Goal: Book appointment/travel/reservation

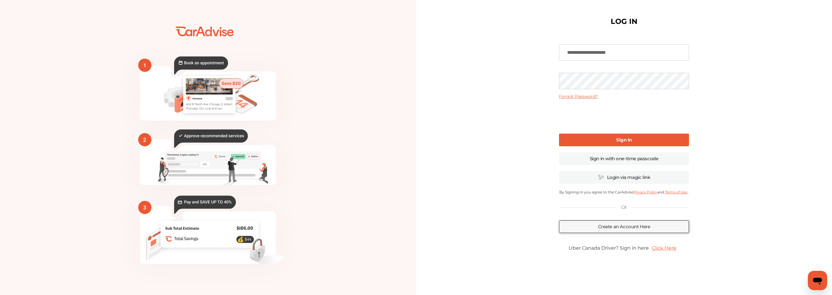
click at [635, 139] on link "Sign In" at bounding box center [624, 140] width 130 height 13
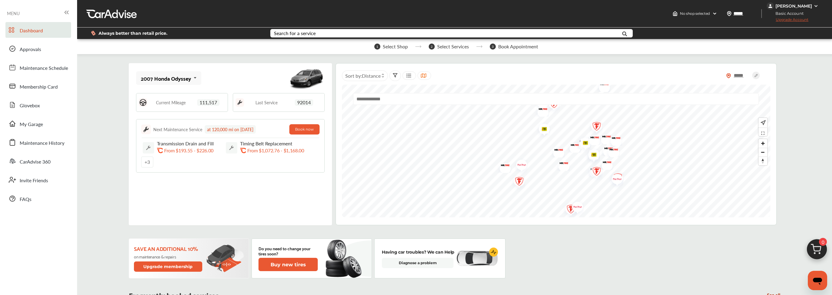
click at [787, 7] on div "[PERSON_NAME]" at bounding box center [794, 5] width 37 height 5
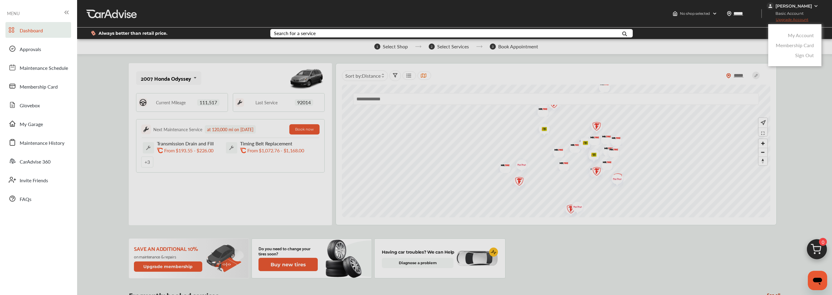
click at [799, 38] on link "My Account" at bounding box center [801, 35] width 26 height 7
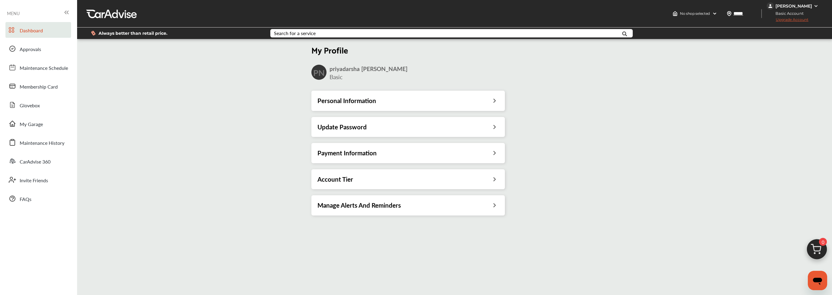
click at [22, 32] on span "Dashboard" at bounding box center [31, 31] width 23 height 8
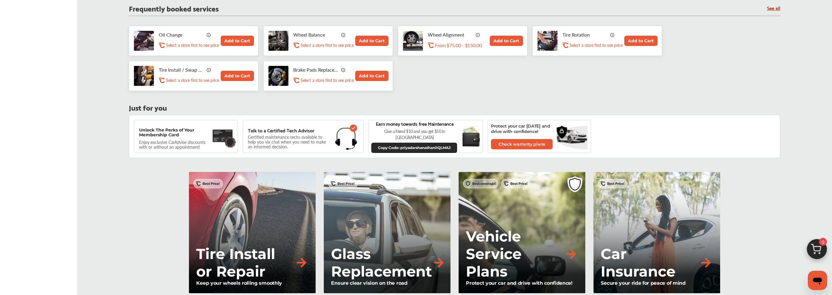
scroll to position [287, 0]
click at [179, 66] on p "Tire Install / Swap Tires" at bounding box center [181, 69] width 45 height 11
click at [207, 69] on img at bounding box center [209, 69] width 5 height 5
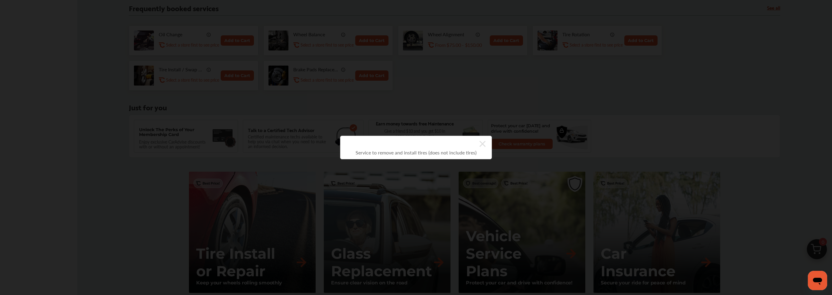
click at [487, 143] on div "Service to remove and install tires (does not include tires)" at bounding box center [416, 148] width 152 height 24
click at [485, 143] on icon at bounding box center [483, 144] width 6 height 6
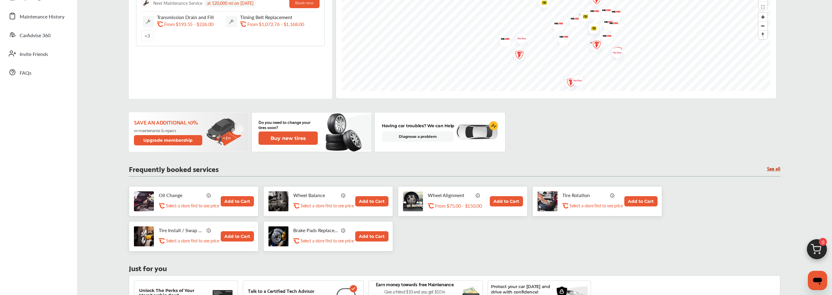
scroll to position [0, 0]
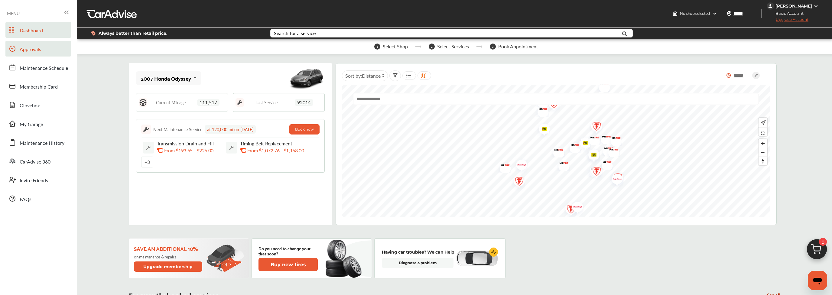
click at [35, 50] on span "Approvals" at bounding box center [30, 50] width 21 height 8
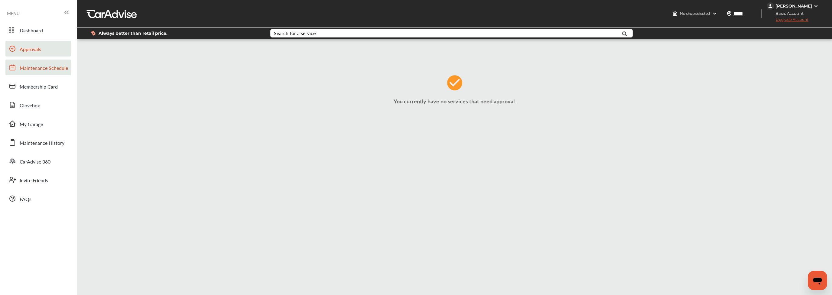
click at [34, 62] on link "Maintenance Schedule" at bounding box center [38, 68] width 66 height 16
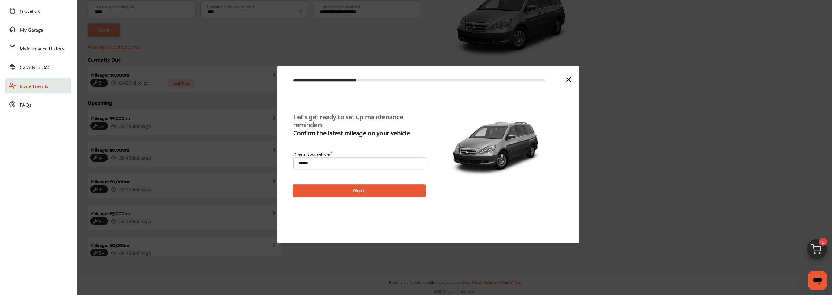
scroll to position [138, 0]
click at [569, 78] on icon at bounding box center [568, 79] width 7 height 7
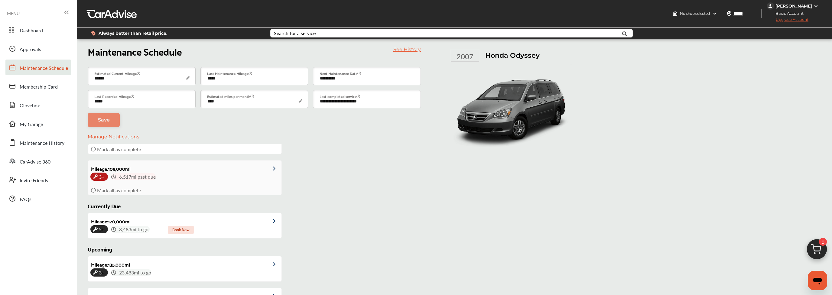
scroll to position [0, 0]
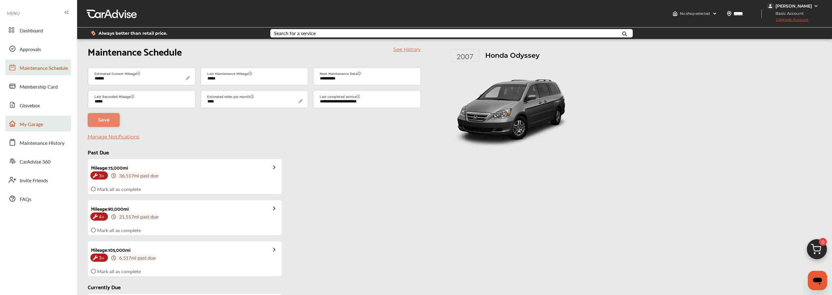
click at [35, 120] on link "My Garage" at bounding box center [38, 124] width 66 height 16
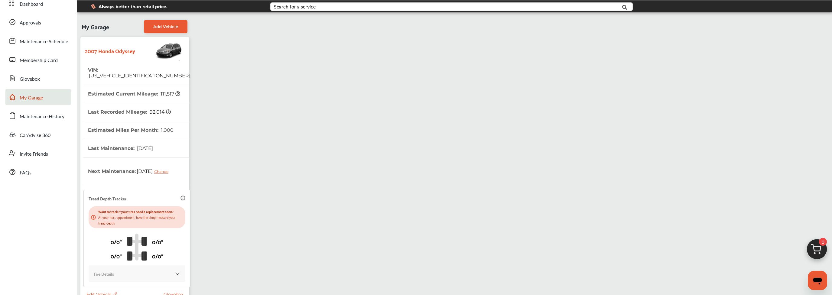
scroll to position [22, 0]
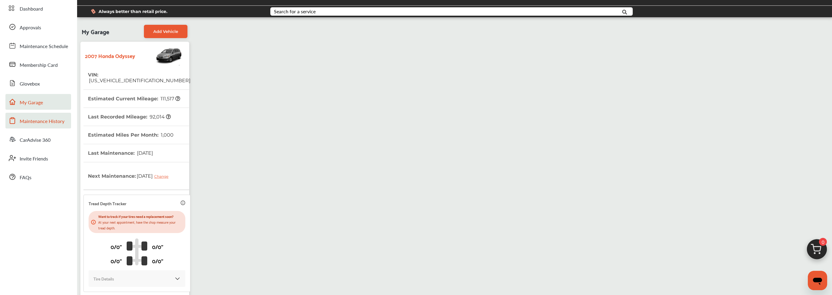
click at [26, 124] on span "Maintenance History" at bounding box center [42, 122] width 45 height 8
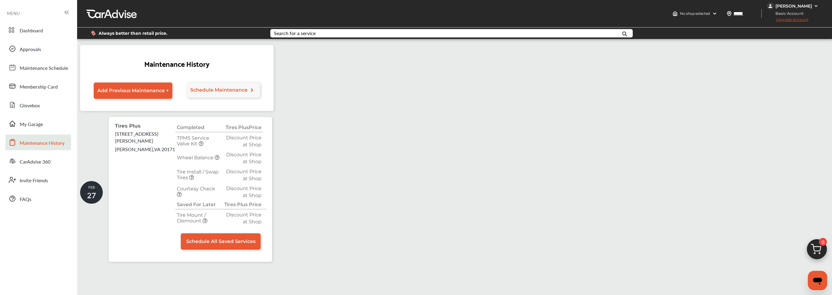
click at [217, 156] on icon at bounding box center [217, 157] width 5 height 5
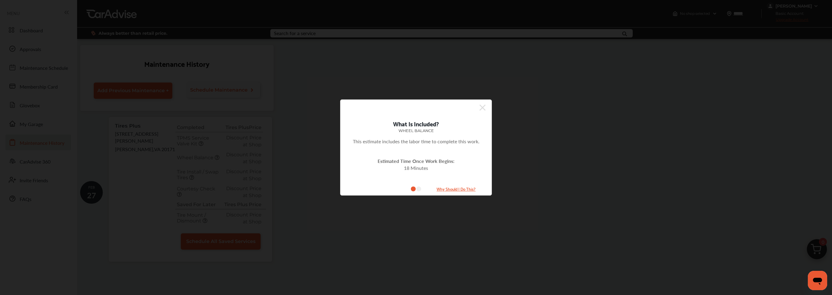
click at [485, 105] on icon at bounding box center [483, 108] width 6 height 6
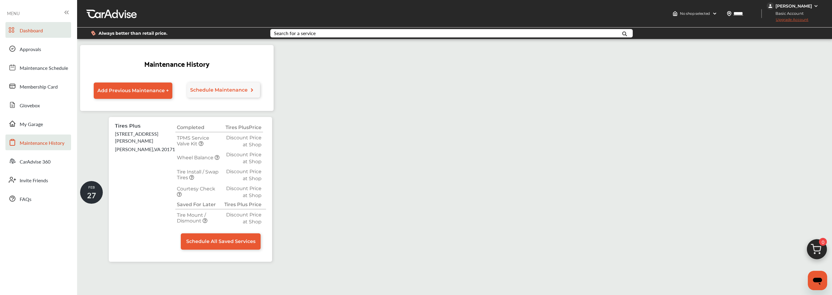
click at [42, 29] on span "Dashboard" at bounding box center [31, 31] width 23 height 8
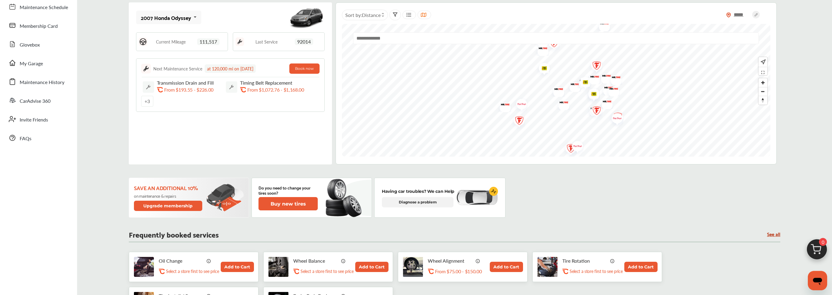
scroll to position [128, 0]
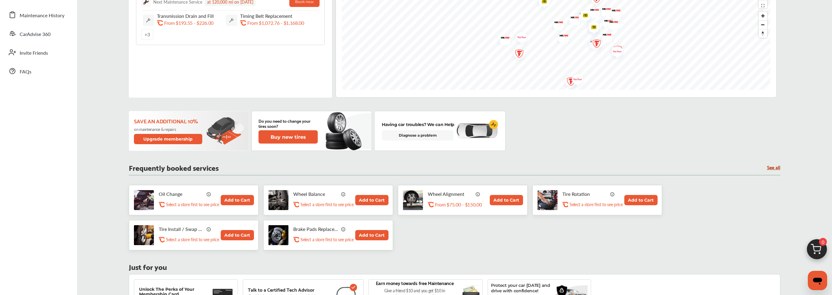
click at [236, 199] on button "Add to Cart" at bounding box center [237, 200] width 33 height 10
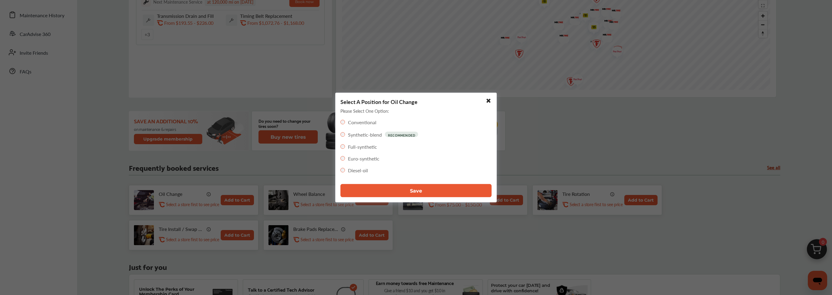
click at [356, 121] on label "Conventional" at bounding box center [362, 122] width 28 height 7
click at [393, 191] on button "Save" at bounding box center [416, 190] width 151 height 13
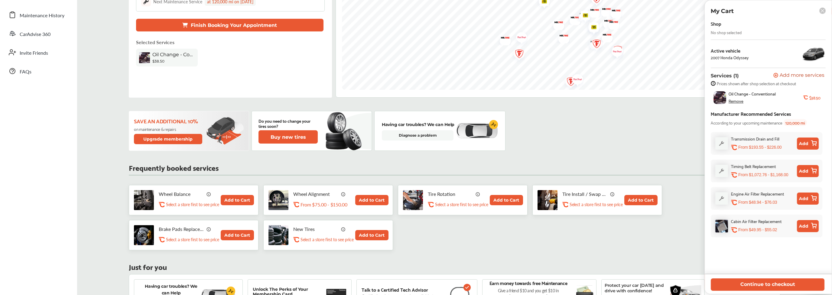
click at [791, 74] on span "Add more services" at bounding box center [802, 76] width 45 height 6
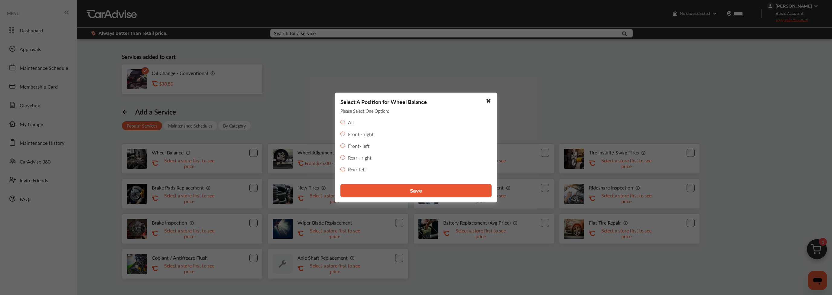
click at [386, 193] on button "Save" at bounding box center [416, 190] width 151 height 13
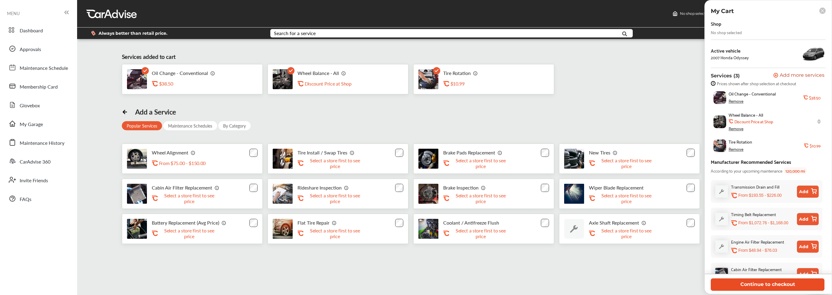
click at [762, 287] on button "Continue to checkout" at bounding box center [768, 285] width 114 height 12
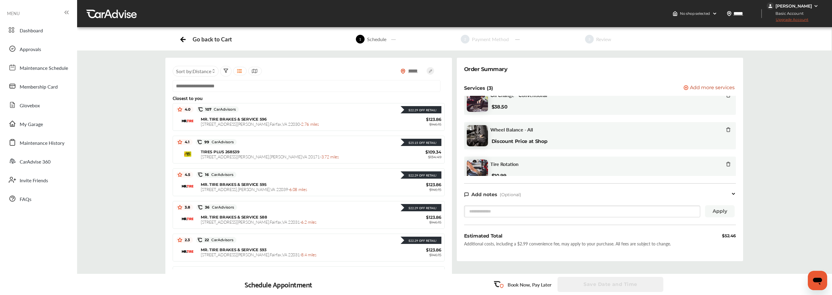
scroll to position [22, 0]
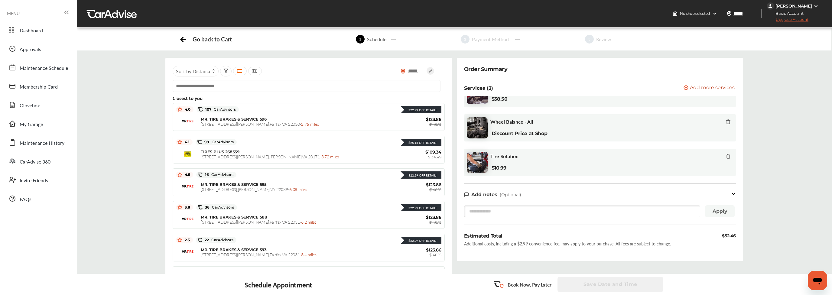
click at [778, 118] on div "***** Sort by : Distance Closest to you $22.29 Off Retail! 4.0 107 CarAdvisors …" at bounding box center [454, 173] width 764 height 231
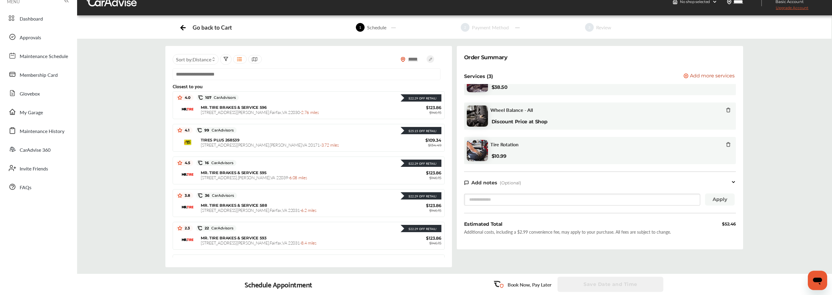
scroll to position [0, 0]
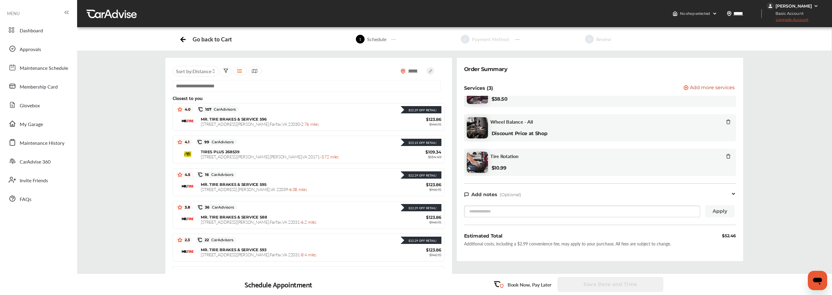
click at [220, 84] on input "text" at bounding box center [307, 86] width 268 height 12
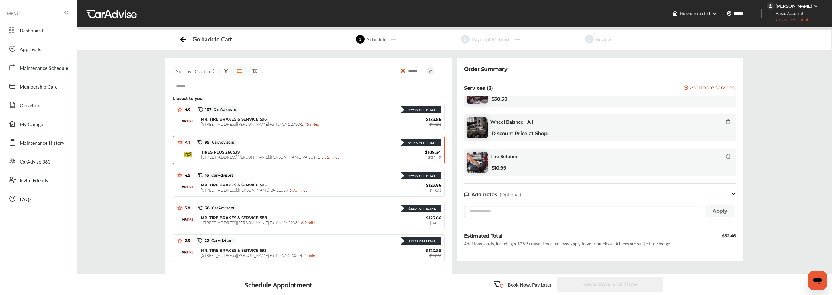
type input "*****"
click at [225, 154] on span "[STREET_ADDRESS][PERSON_NAME] - 3.72 miles" at bounding box center [270, 157] width 138 height 6
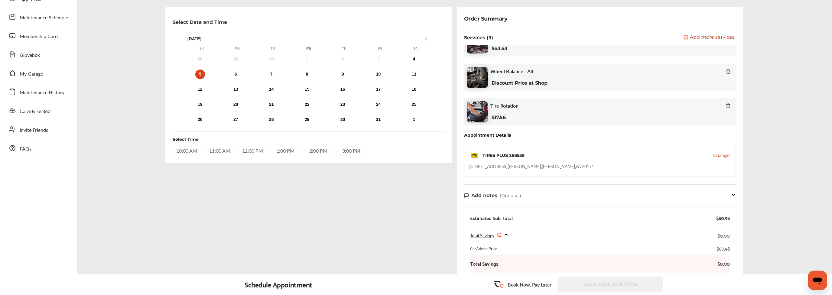
scroll to position [41, 0]
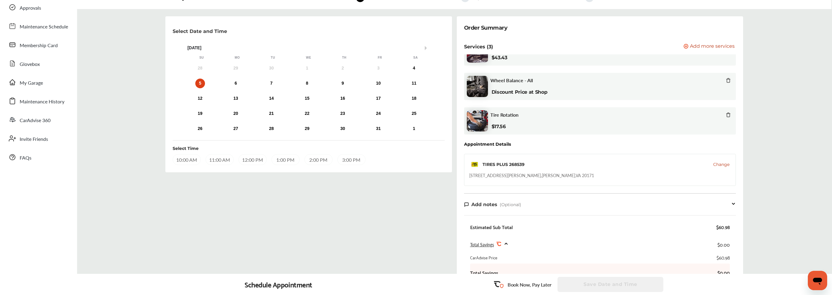
click at [730, 114] on icon at bounding box center [728, 115] width 3 height 4
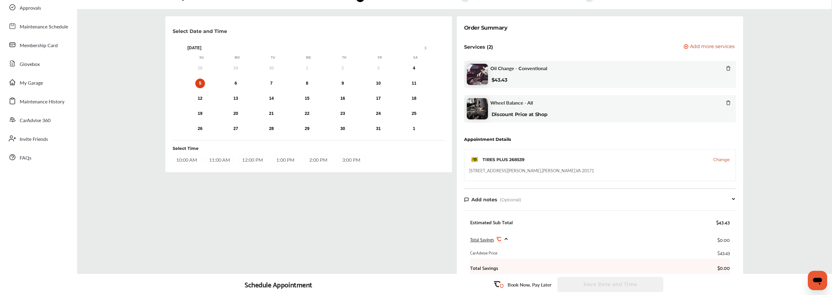
scroll to position [0, 0]
click at [728, 103] on icon at bounding box center [728, 102] width 5 height 5
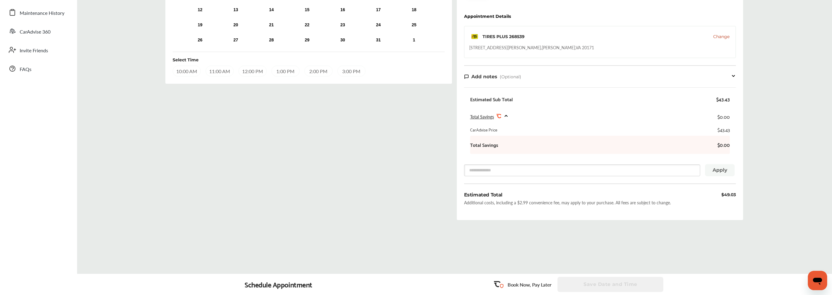
scroll to position [2, 0]
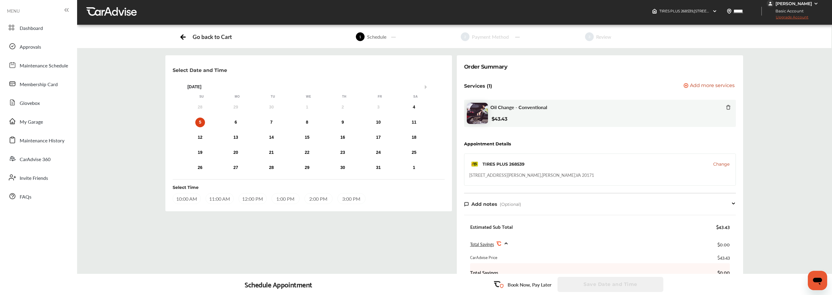
click at [200, 122] on div "5" at bounding box center [200, 123] width 10 height 10
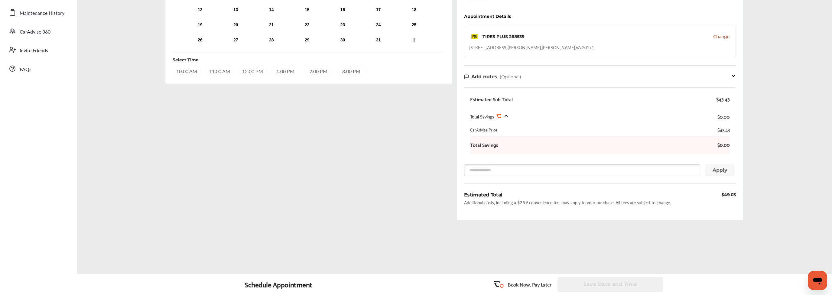
scroll to position [0, 0]
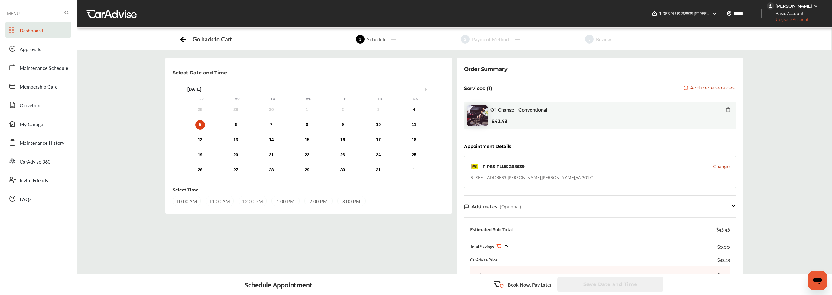
click at [33, 32] on span "Dashboard" at bounding box center [31, 31] width 23 height 8
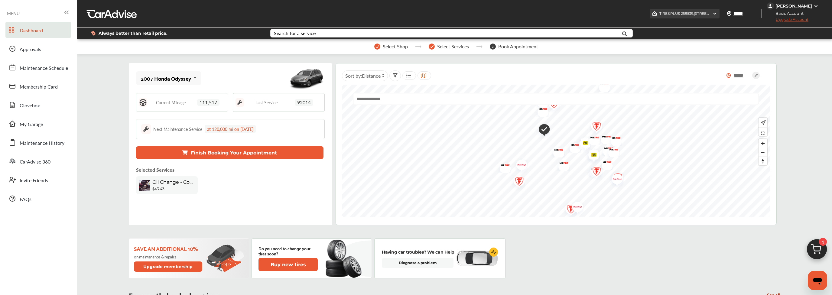
click at [668, 12] on span "TIRES PLUS 268539 , [STREET_ADDRESS][PERSON_NAME]" at bounding box center [733, 13] width 147 height 5
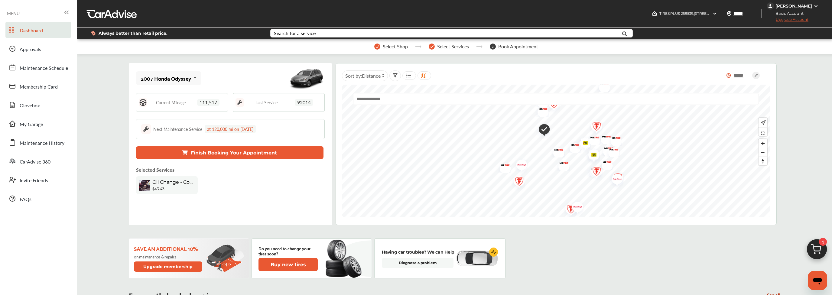
click at [202, 155] on button "Finish Booking Your Appointment" at bounding box center [230, 152] width 188 height 13
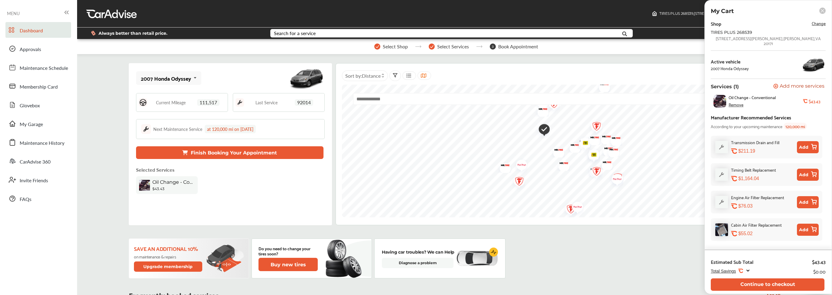
click at [821, 25] on span "Change" at bounding box center [819, 23] width 14 height 7
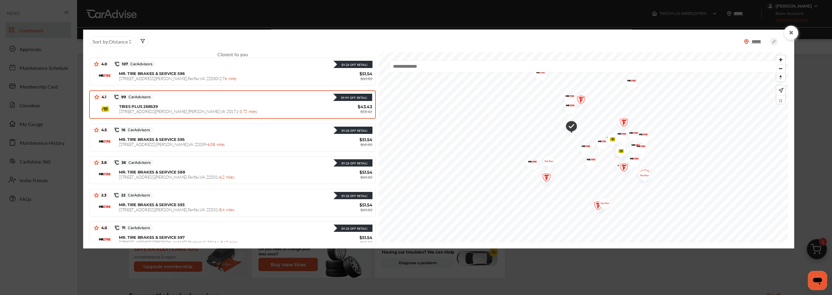
click at [250, 106] on div "TIRES PLUS 268539 [STREET_ADDRESS][PERSON_NAME] - 3.72 miles" at bounding box center [227, 109] width 217 height 10
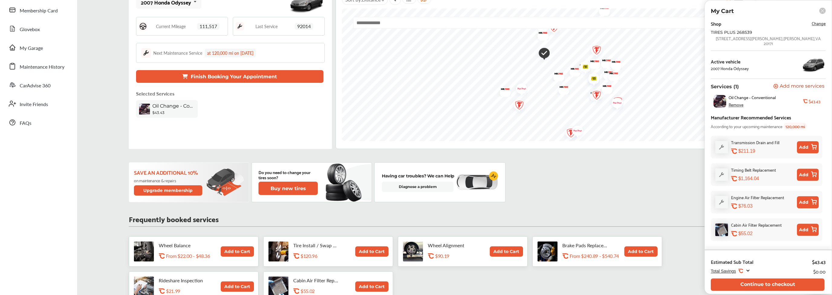
scroll to position [96, 0]
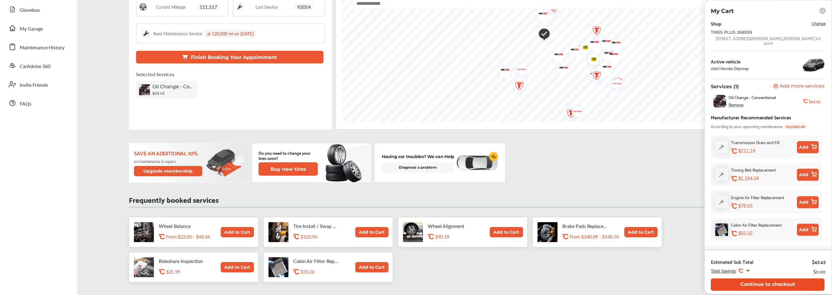
click at [791, 284] on button "Continue to checkout" at bounding box center [768, 285] width 114 height 12
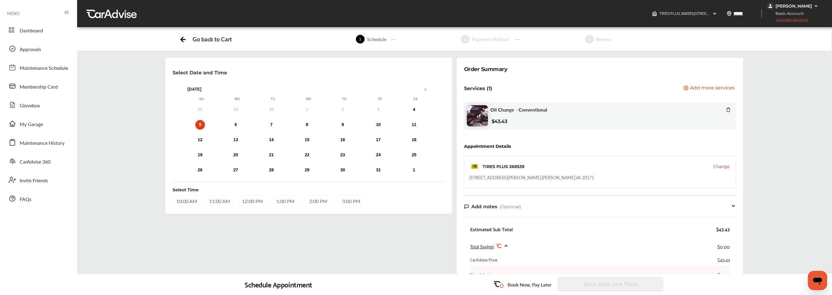
click at [772, 151] on div "Select Date and Time Next Month [DATE] Su Mo Tu We Th Fr Sa 28 29 30 1 2 3 4 5 …" at bounding box center [454, 206] width 764 height 297
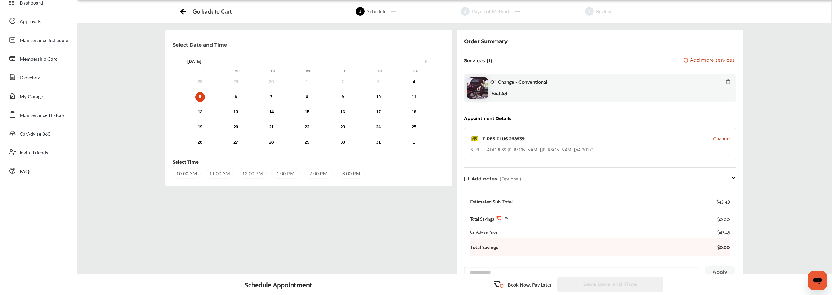
scroll to position [64, 0]
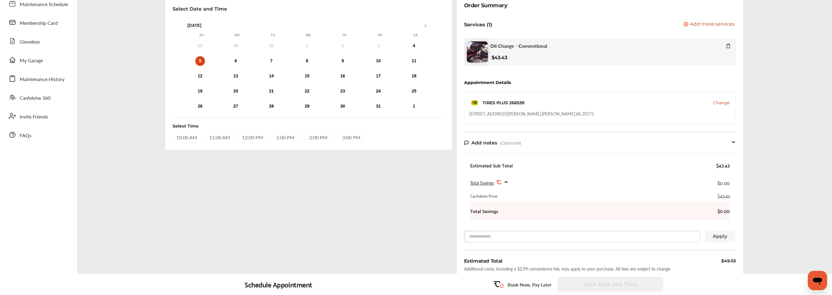
click at [478, 181] on span "Total Savings" at bounding box center [482, 183] width 24 height 6
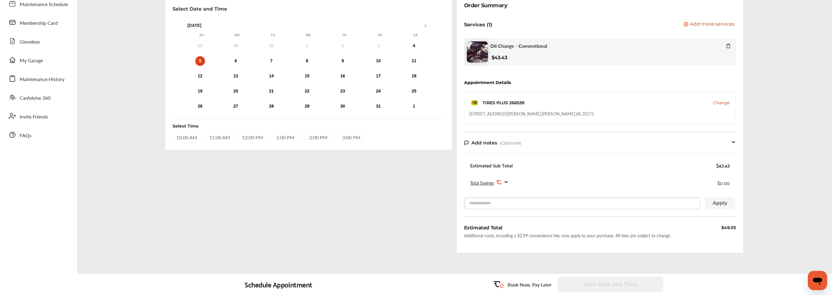
click at [478, 181] on span "Total Savings" at bounding box center [482, 183] width 24 height 6
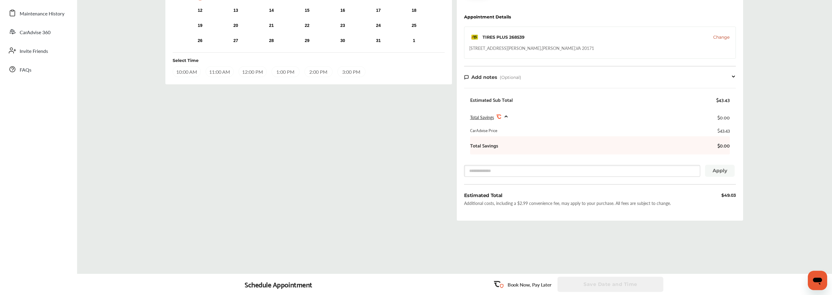
scroll to position [130, 0]
click at [772, 172] on div "Select Date and Time Next Month [DATE] Su Mo Tu We Th Fr Sa 28 29 30 1 2 3 4 5 …" at bounding box center [454, 76] width 764 height 297
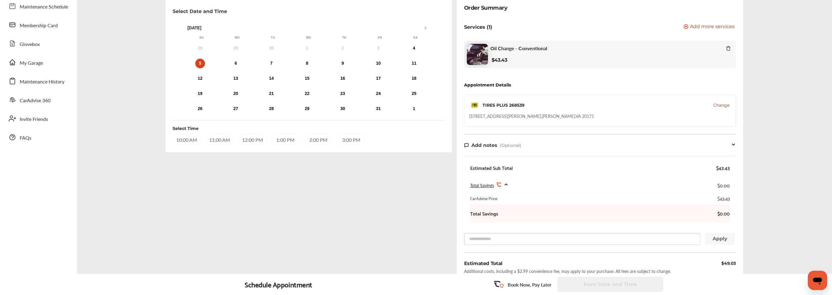
scroll to position [34, 0]
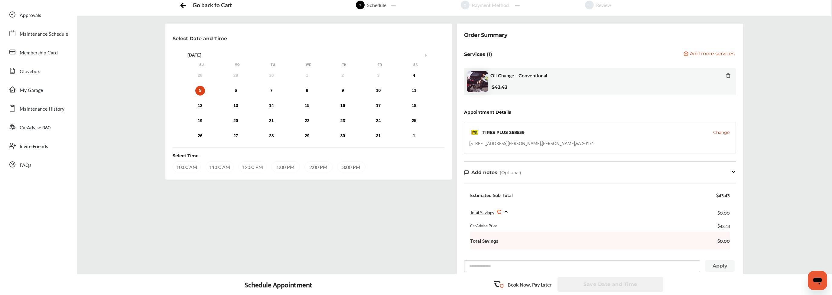
click at [772, 172] on div "Select Date and Time Next Month [DATE] Su Mo Tu We Th Fr Sa 28 29 30 1 2 3 4 5 …" at bounding box center [454, 172] width 764 height 297
click at [793, 106] on div "Select Date and Time Next Month [DATE] Su Mo Tu We Th Fr Sa 28 29 30 1 2 3 4 5 …" at bounding box center [454, 172] width 764 height 297
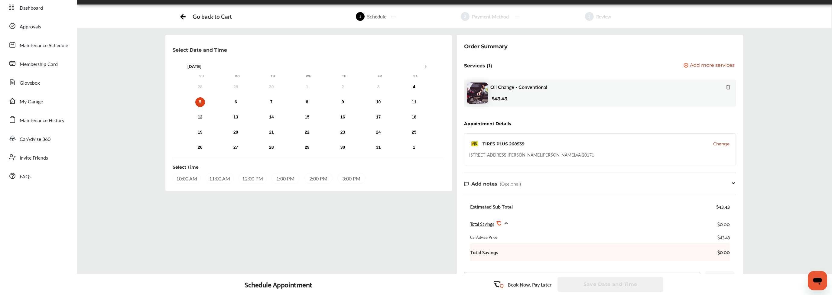
scroll to position [0, 0]
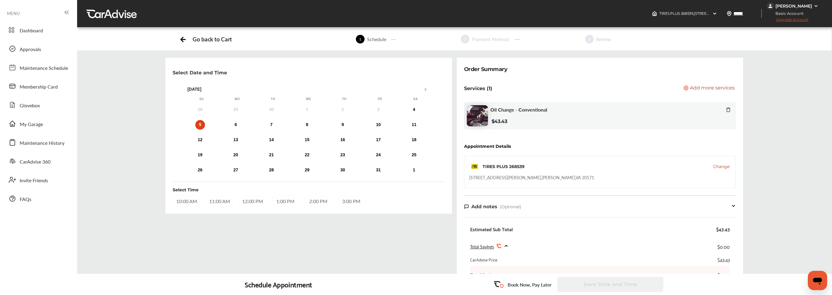
click at [347, 200] on div "3:00 PM" at bounding box center [352, 201] width 28 height 11
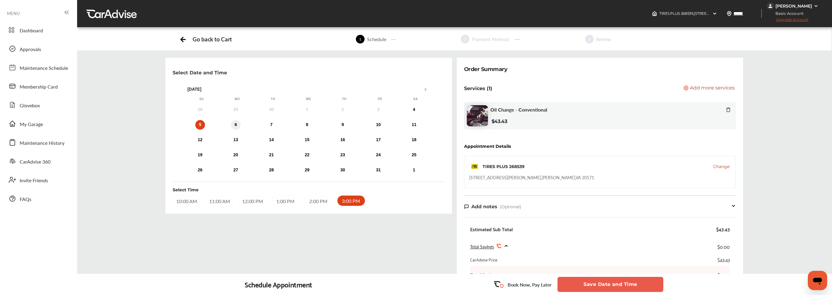
click at [236, 125] on div "6" at bounding box center [236, 125] width 10 height 10
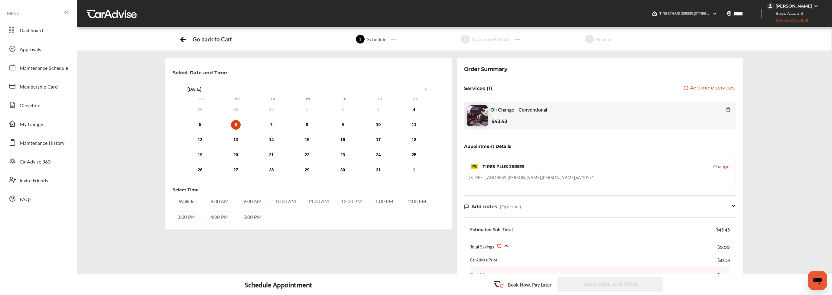
click at [383, 201] on div "1:00 PM" at bounding box center [384, 201] width 28 height 11
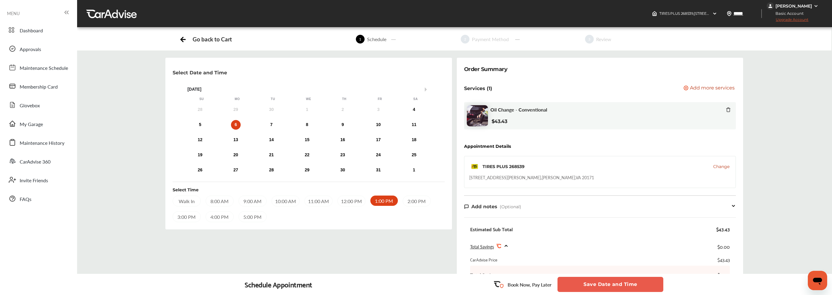
click at [501, 167] on div "TIRES PLUS 268539" at bounding box center [504, 167] width 42 height 6
